Goal: Task Accomplishment & Management: Use online tool/utility

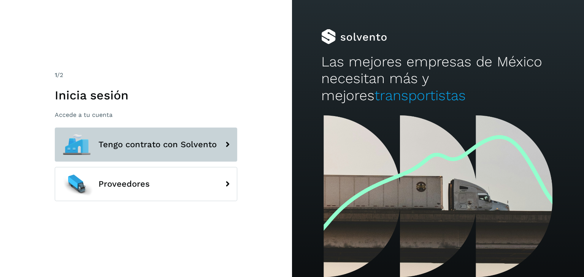
click at [149, 147] on span "Tengo contrato con Solvento" at bounding box center [157, 144] width 118 height 9
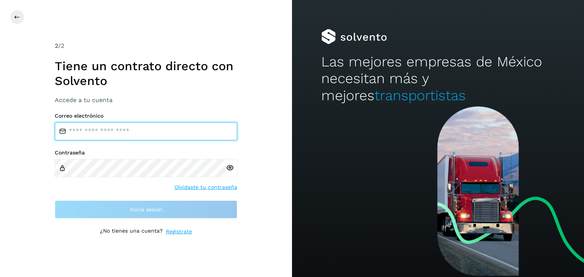
click at [122, 132] on input "email" at bounding box center [146, 131] width 182 height 18
type input "**********"
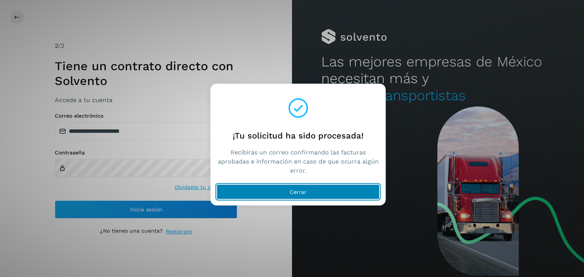
click at [241, 195] on button "Cerrar" at bounding box center [298, 192] width 163 height 15
